Goal: Find specific page/section: Find specific page/section

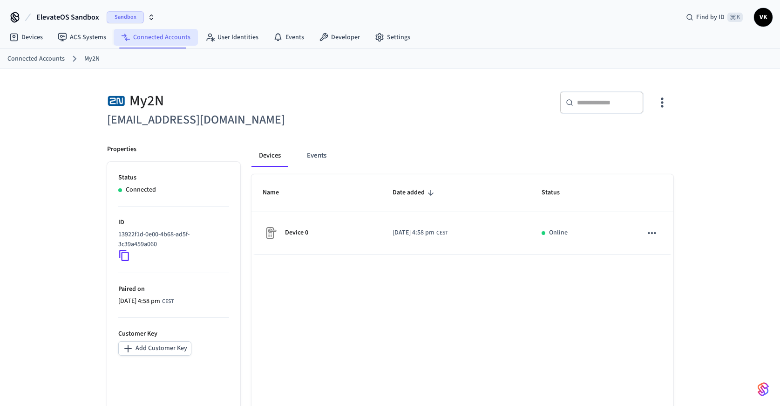
click at [159, 35] on link "Connected Accounts" at bounding box center [156, 37] width 84 height 17
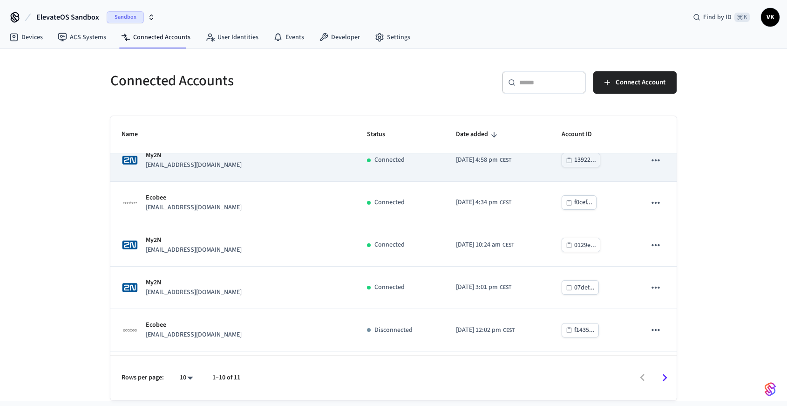
scroll to position [58, 0]
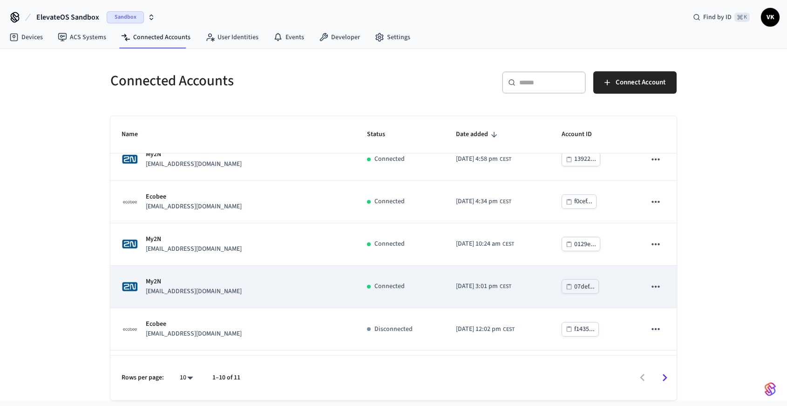
click at [185, 295] on p "[EMAIL_ADDRESS][DOMAIN_NAME]" at bounding box center [194, 291] width 96 height 10
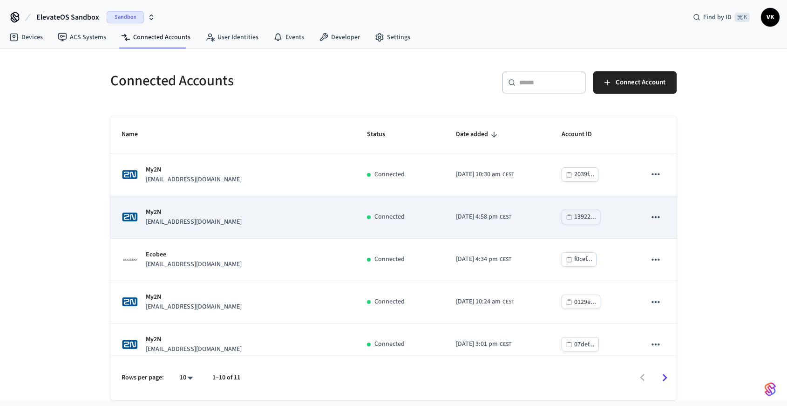
click at [231, 219] on p "[EMAIL_ADDRESS][DOMAIN_NAME]" at bounding box center [194, 222] width 96 height 10
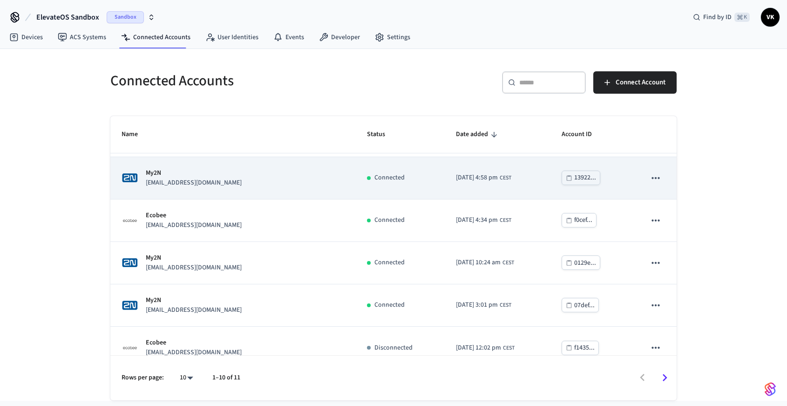
scroll to position [65, 0]
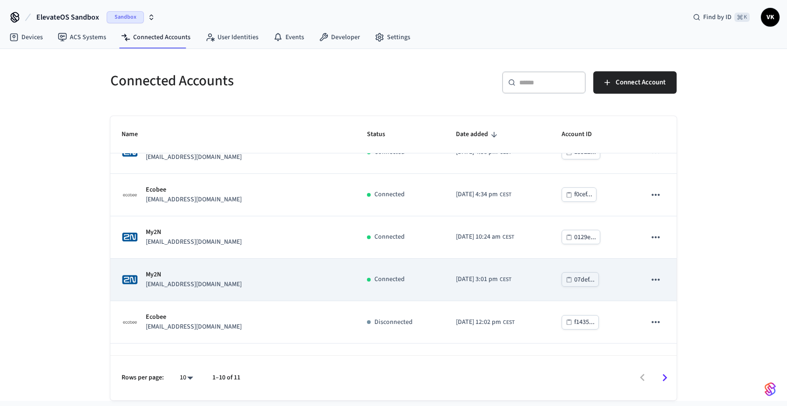
click at [203, 282] on p "[EMAIL_ADDRESS][DOMAIN_NAME]" at bounding box center [194, 284] width 96 height 10
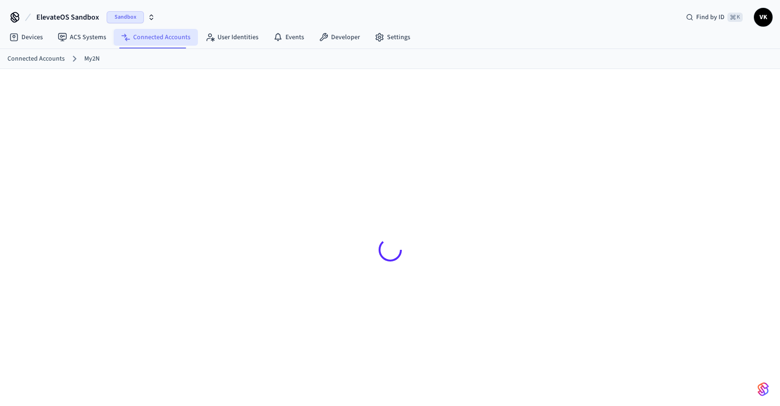
click at [133, 34] on link "Connected Accounts" at bounding box center [156, 37] width 84 height 17
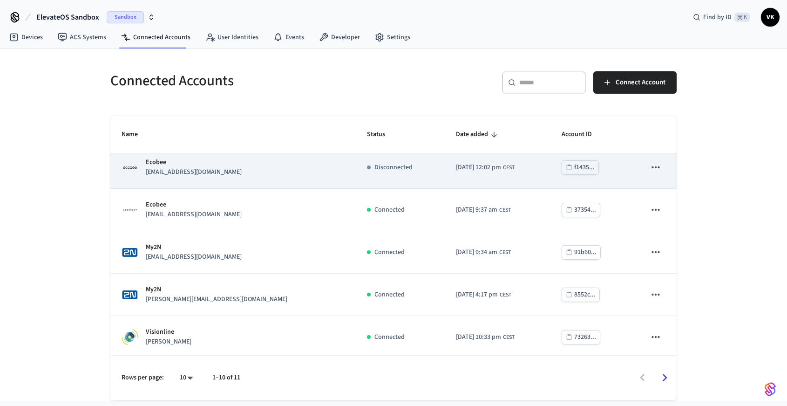
scroll to position [223, 0]
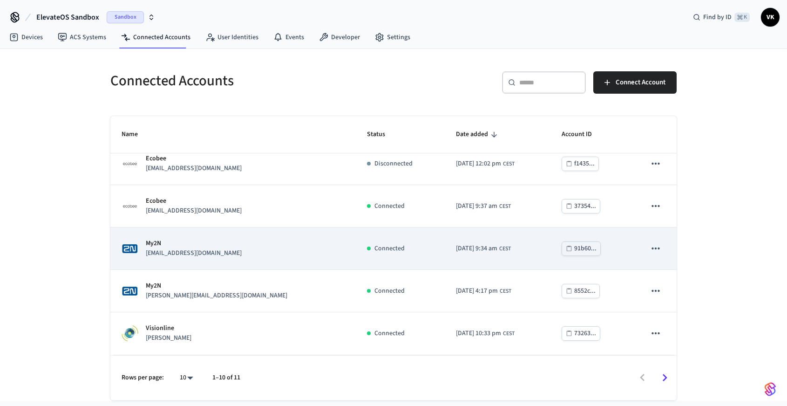
click at [222, 257] on div "My2N [EMAIL_ADDRESS][DOMAIN_NAME]" at bounding box center [233, 248] width 223 height 20
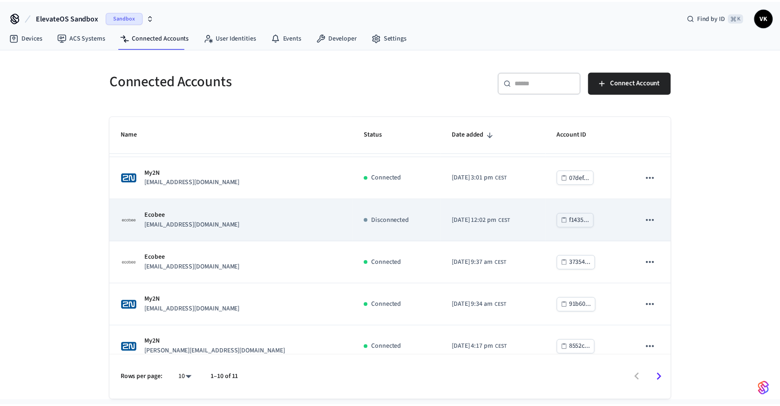
scroll to position [131, 0]
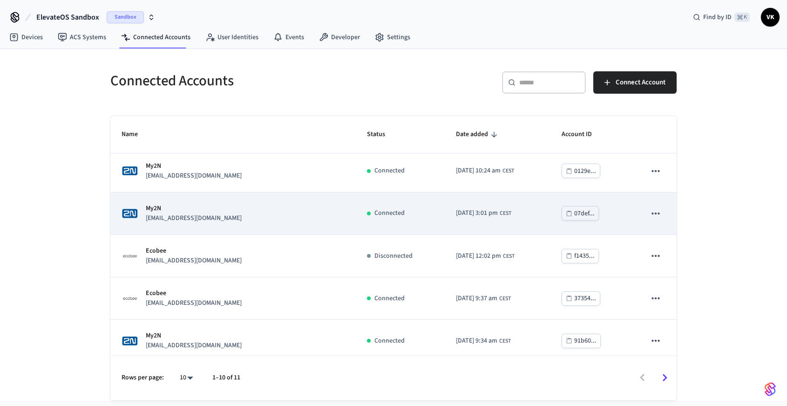
click at [232, 212] on div "My2N [EMAIL_ADDRESS][DOMAIN_NAME]" at bounding box center [233, 214] width 223 height 20
